Goal: Information Seeking & Learning: Learn about a topic

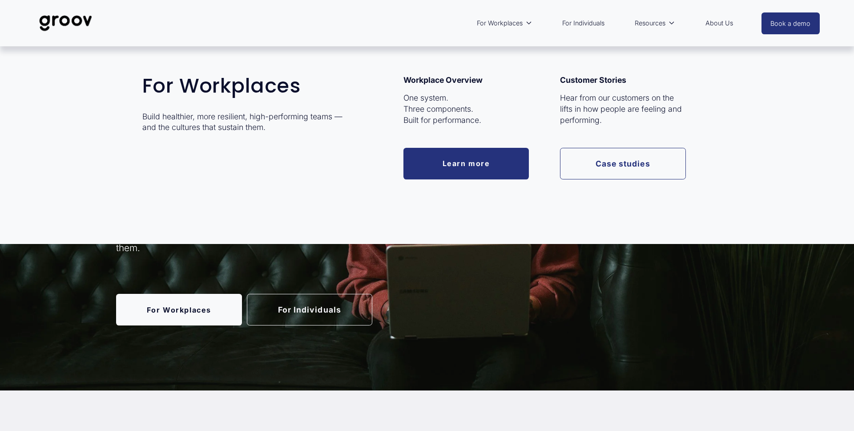
click at [464, 159] on link "Learn more" at bounding box center [466, 164] width 126 height 32
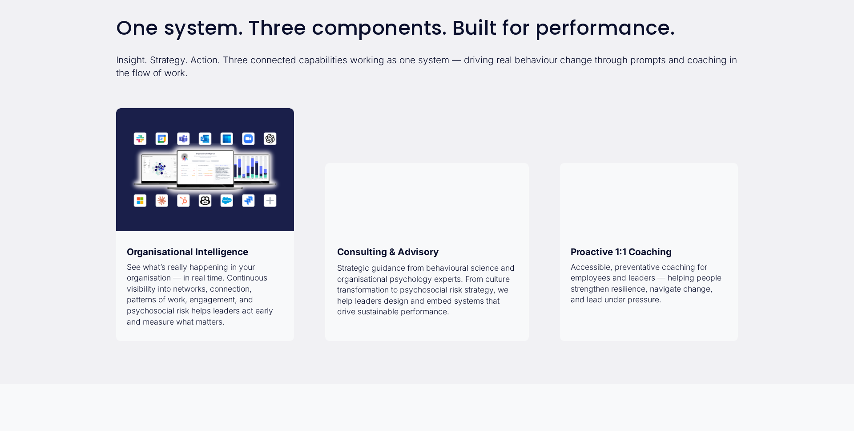
scroll to position [698, 0]
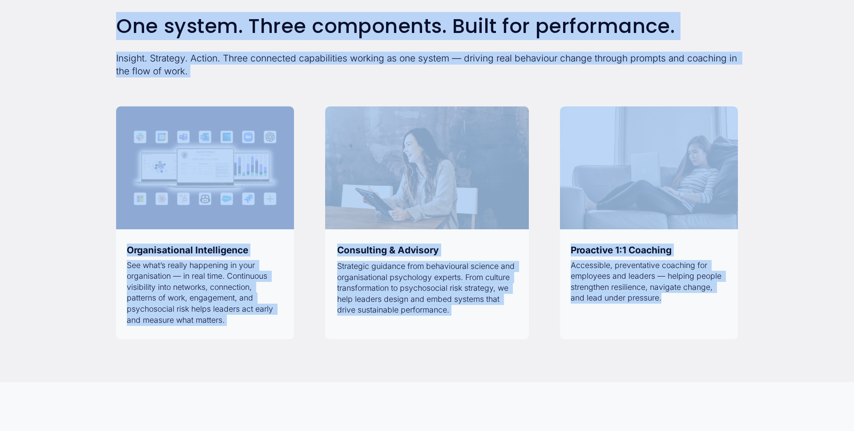
drag, startPoint x: 119, startPoint y: 24, endPoint x: 704, endPoint y: 304, distance: 648.8
click at [704, 304] on div "One system. Three components. Built for performance. Insight. Strategy. Action.…" at bounding box center [427, 177] width 854 height 324
copy div "One system. Three components. Built for performance. Insight. Strategy. Action.…"
drag, startPoint x: 756, startPoint y: 22, endPoint x: 573, endPoint y: 4, distance: 183.6
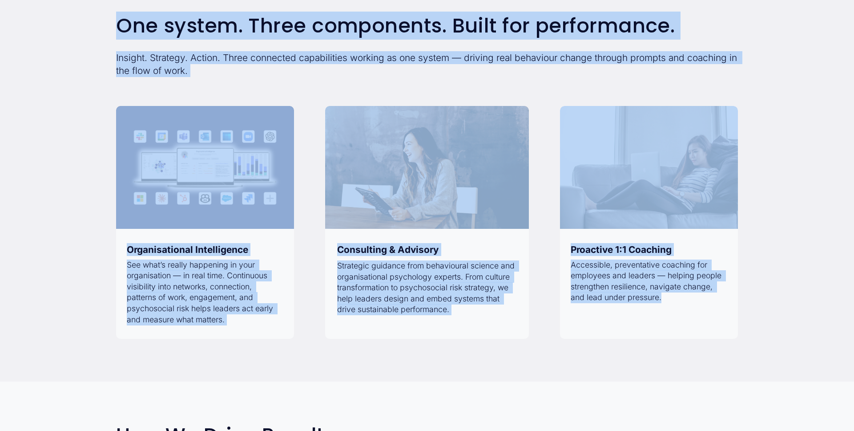
click at [753, 21] on div "One system. Three components. Built for performance. Insight. Strategy. Action.…" at bounding box center [427, 177] width 854 height 324
